Goal: Task Accomplishment & Management: Manage account settings

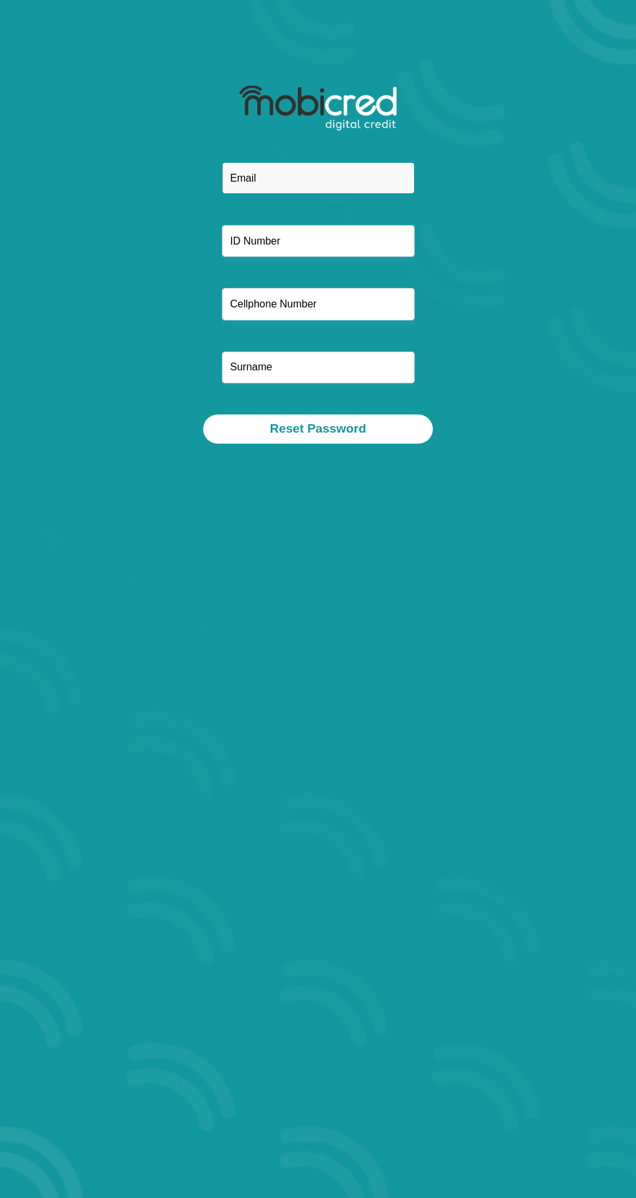
click at [381, 181] on input "email" at bounding box center [318, 178] width 193 height 32
type input "magauterencemp@gmail.com"
click at [338, 242] on input "text" at bounding box center [318, 241] width 193 height 32
type input "9410245700085"
click at [361, 304] on input "text" at bounding box center [318, 304] width 193 height 32
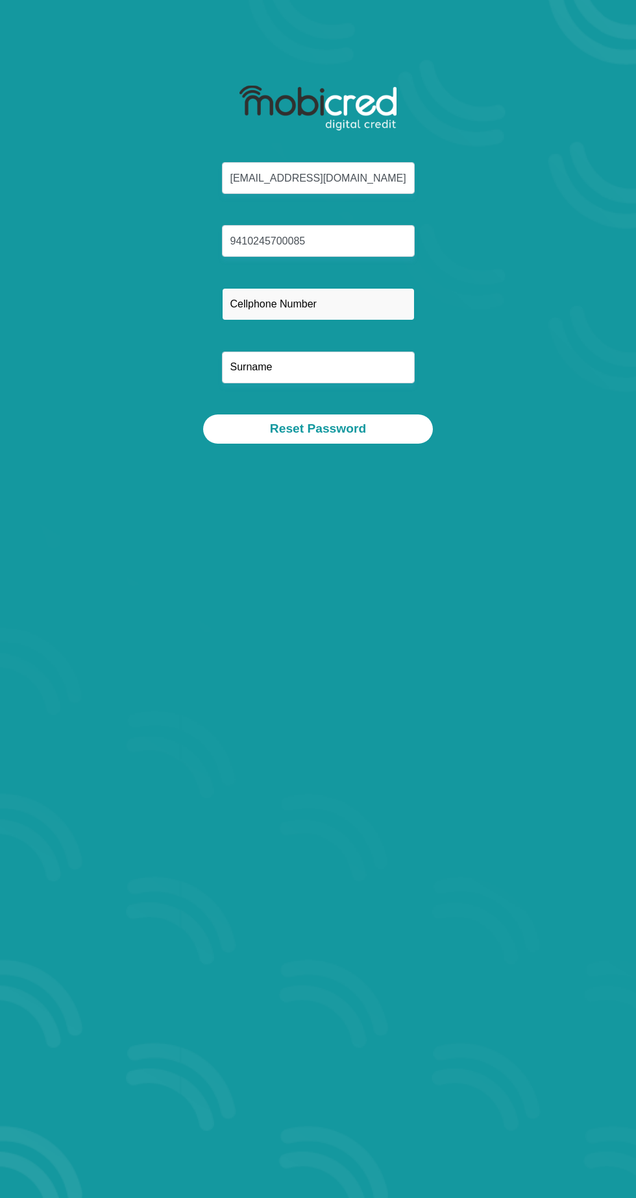
type input "0723739107"
click at [343, 369] on input "text" at bounding box center [318, 368] width 193 height 32
type input "Magau"
click at [361, 435] on button "Reset Password" at bounding box center [318, 428] width 230 height 29
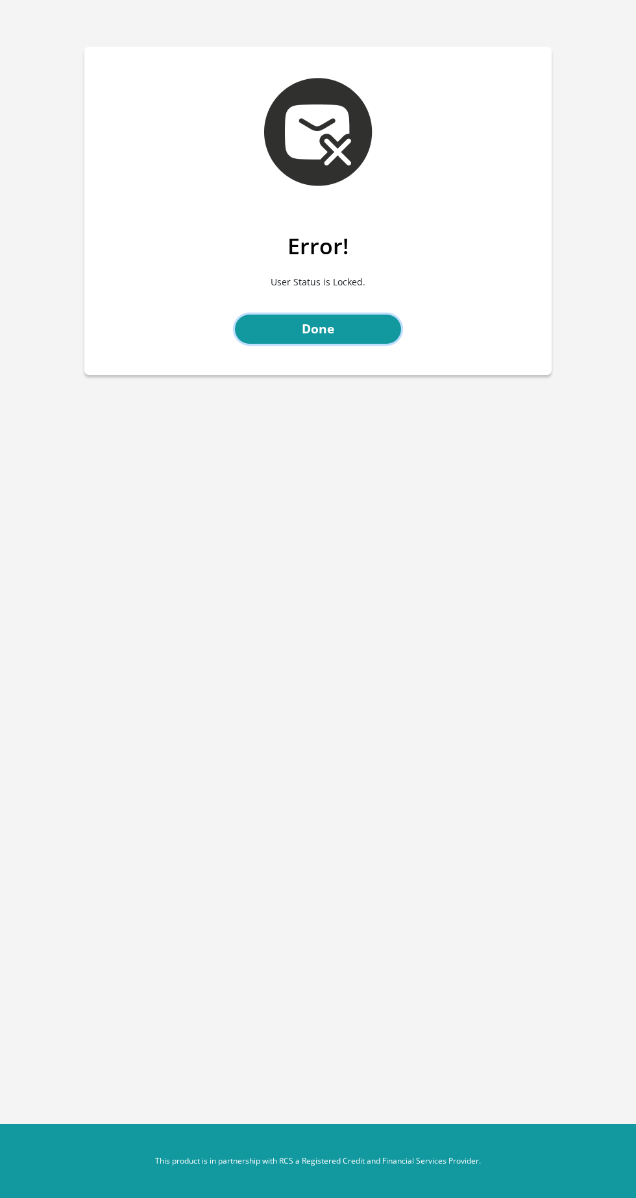
click at [355, 336] on link "Done" at bounding box center [318, 329] width 166 height 29
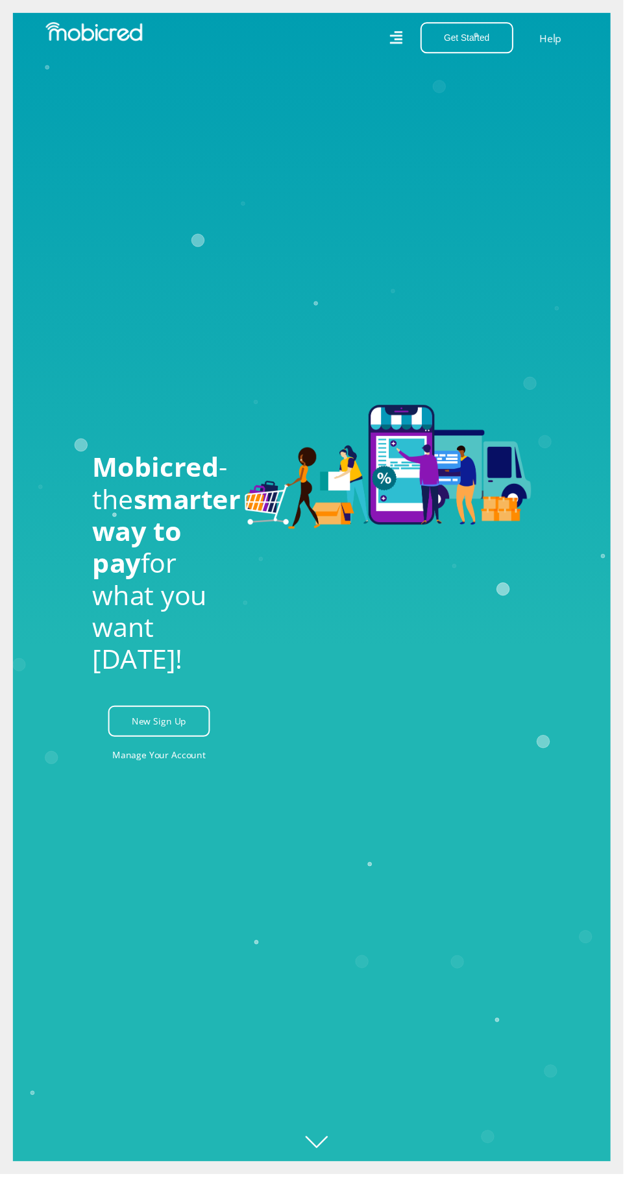
scroll to position [0, 584]
click at [574, 40] on link "Help" at bounding box center [561, 38] width 27 height 19
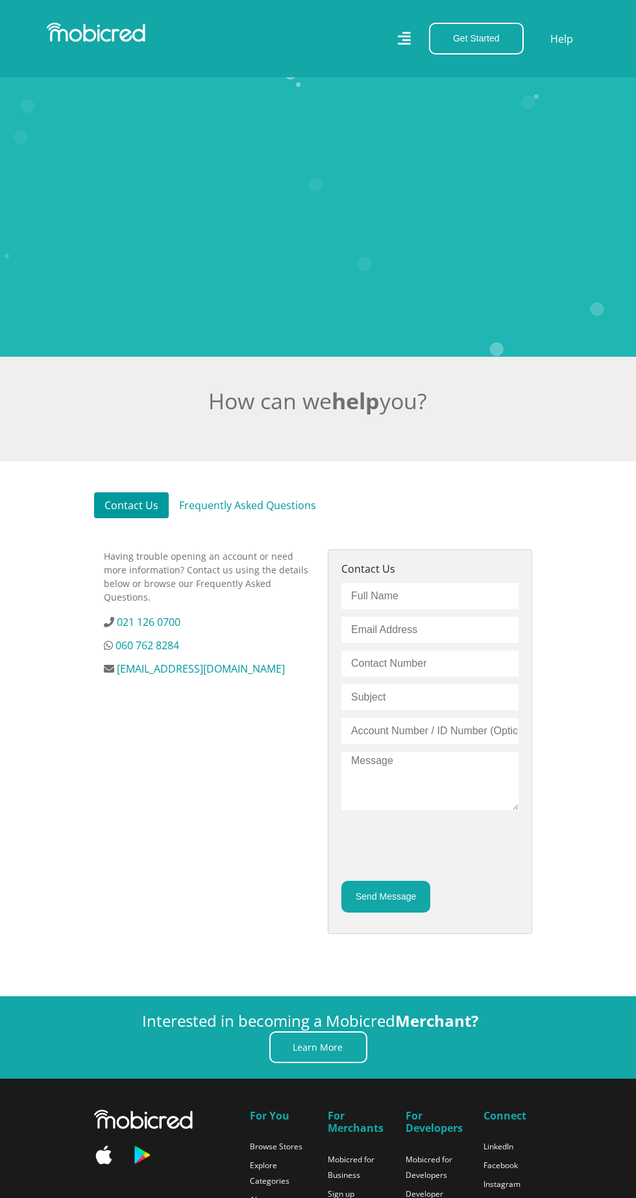
scroll to position [373, 0]
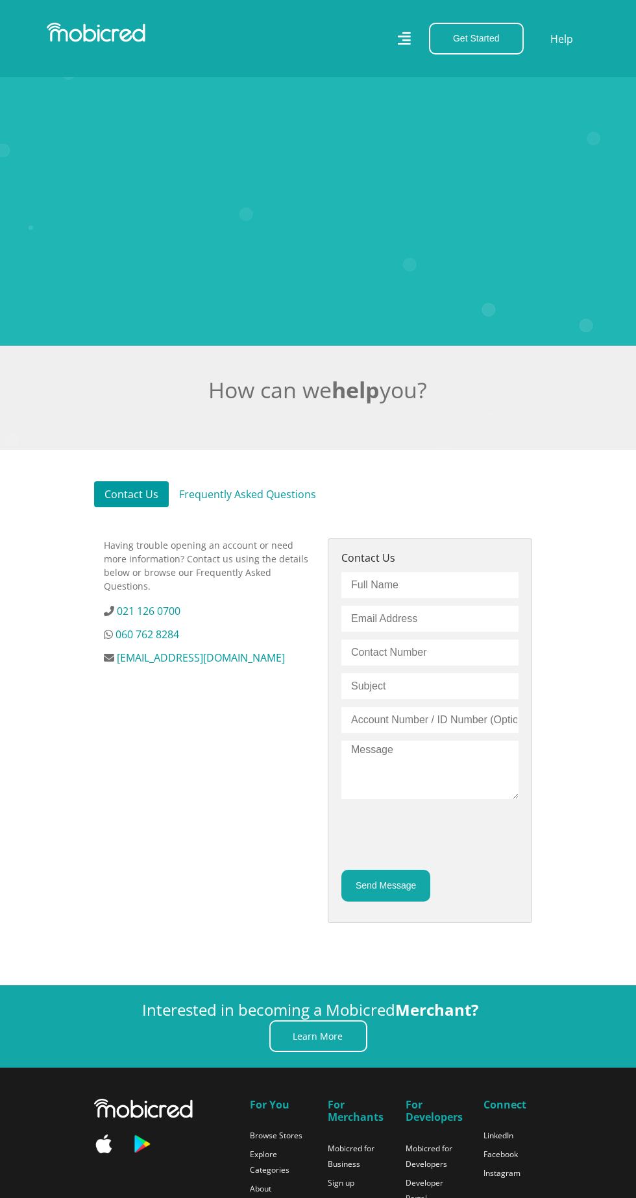
click at [438, 632] on input "email" at bounding box center [429, 619] width 177 height 26
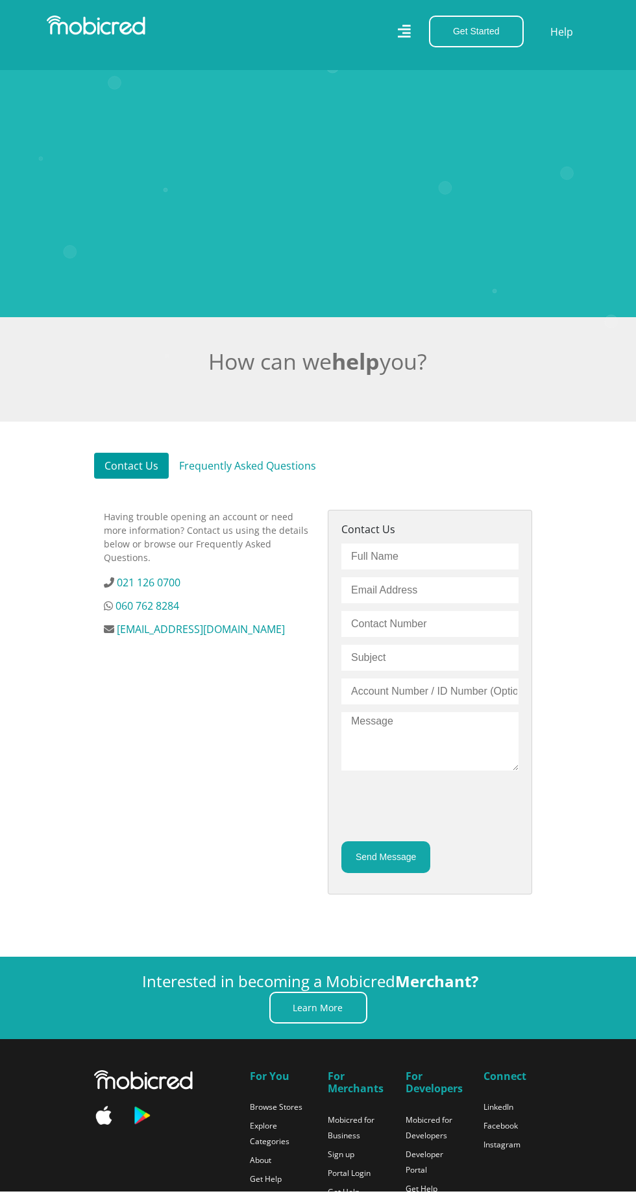
scroll to position [394, 0]
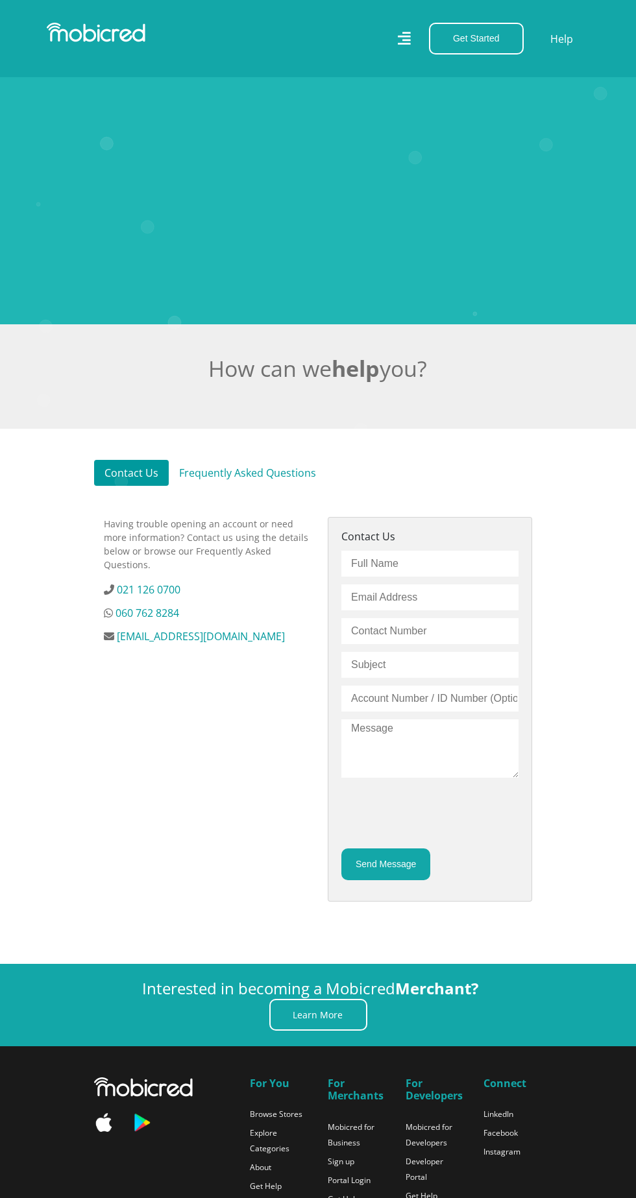
click at [414, 644] on input "text" at bounding box center [429, 631] width 177 height 26
